Goal: Task Accomplishment & Management: Manage account settings

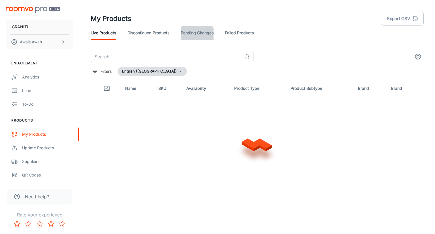
click at [204, 32] on link "Pending Changes" at bounding box center [197, 33] width 33 height 14
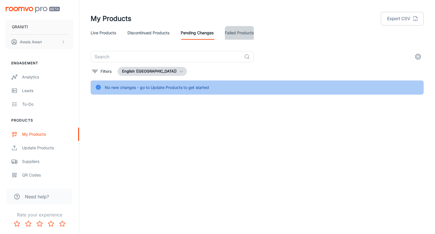
click at [241, 28] on link "Failed Products" at bounding box center [239, 33] width 29 height 14
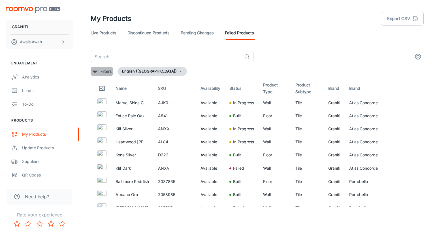
click at [102, 72] on p "Filters" at bounding box center [105, 71] width 11 height 6
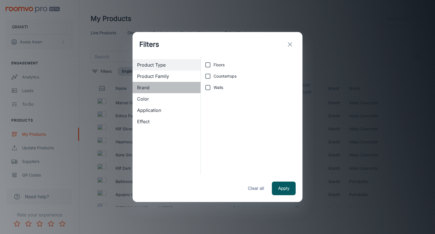
click at [151, 89] on span "Brand" at bounding box center [166, 87] width 59 height 7
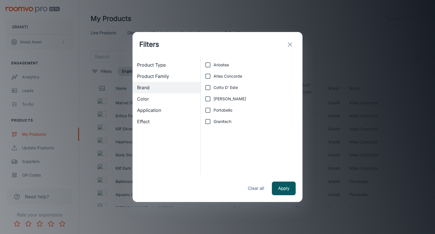
click at [223, 118] on label "Granitech" at bounding box center [250, 121] width 96 height 11
click at [213, 118] on input "Granitech" at bounding box center [207, 121] width 11 height 11
checkbox input "true"
click at [325, 73] on div "Filters Product Type Product Family Brand (1) Color Application Effect Ariostea…" at bounding box center [217, 117] width 435 height 234
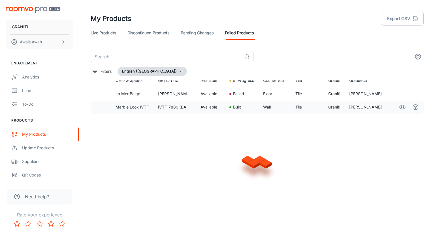
scroll to position [290, 0]
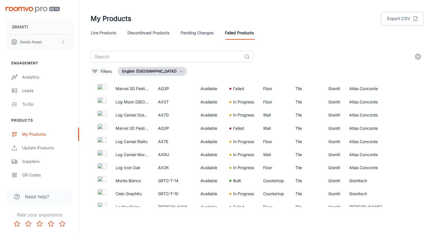
click at [93, 70] on icon "filter" at bounding box center [94, 71] width 7 height 7
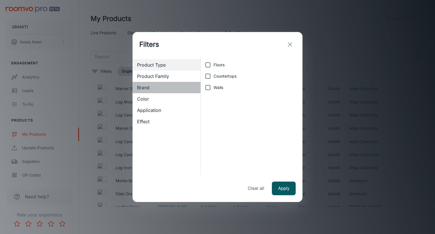
click at [153, 87] on span "Brand" at bounding box center [166, 87] width 59 height 7
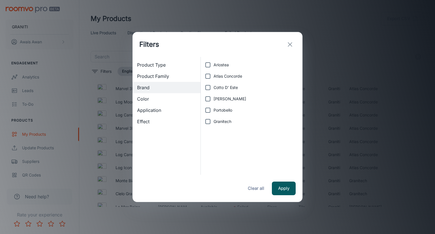
click at [220, 121] on span "Granitech" at bounding box center [222, 121] width 18 height 6
click at [213, 121] on input "Granitech" at bounding box center [207, 121] width 11 height 11
checkbox input "true"
click at [287, 190] on button "Apply" at bounding box center [284, 188] width 24 height 14
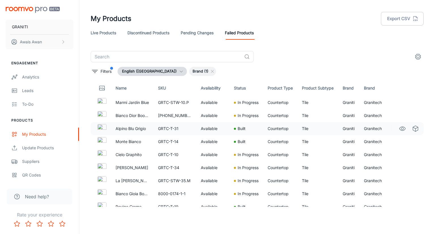
scroll to position [0, 0]
click at [190, 34] on link "Pending Changes" at bounding box center [197, 33] width 33 height 14
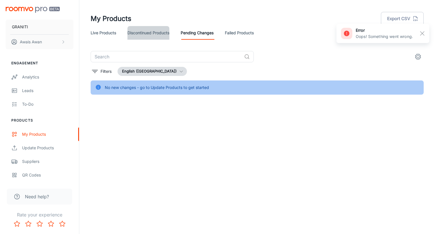
click at [162, 35] on link "Discontinued Products" at bounding box center [148, 33] width 42 height 14
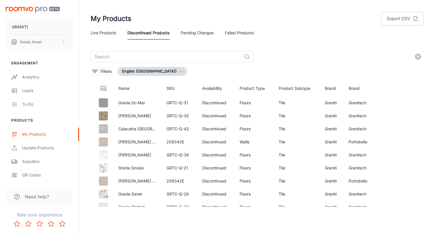
click at [96, 69] on icon "filter" at bounding box center [94, 71] width 7 height 7
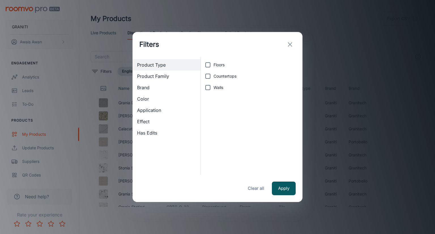
click at [148, 89] on span "Brand" at bounding box center [166, 87] width 59 height 7
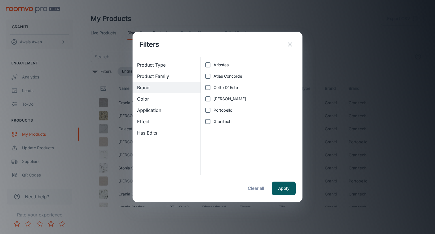
click at [211, 123] on input "Granitech" at bounding box center [207, 121] width 11 height 11
checkbox input "true"
click at [290, 188] on button "Apply" at bounding box center [284, 188] width 24 height 14
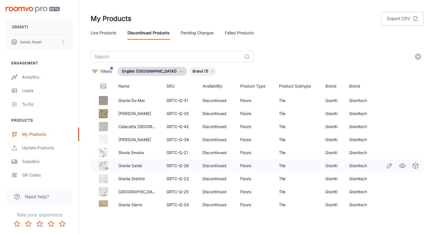
scroll to position [7, 0]
